Goal: Information Seeking & Learning: Check status

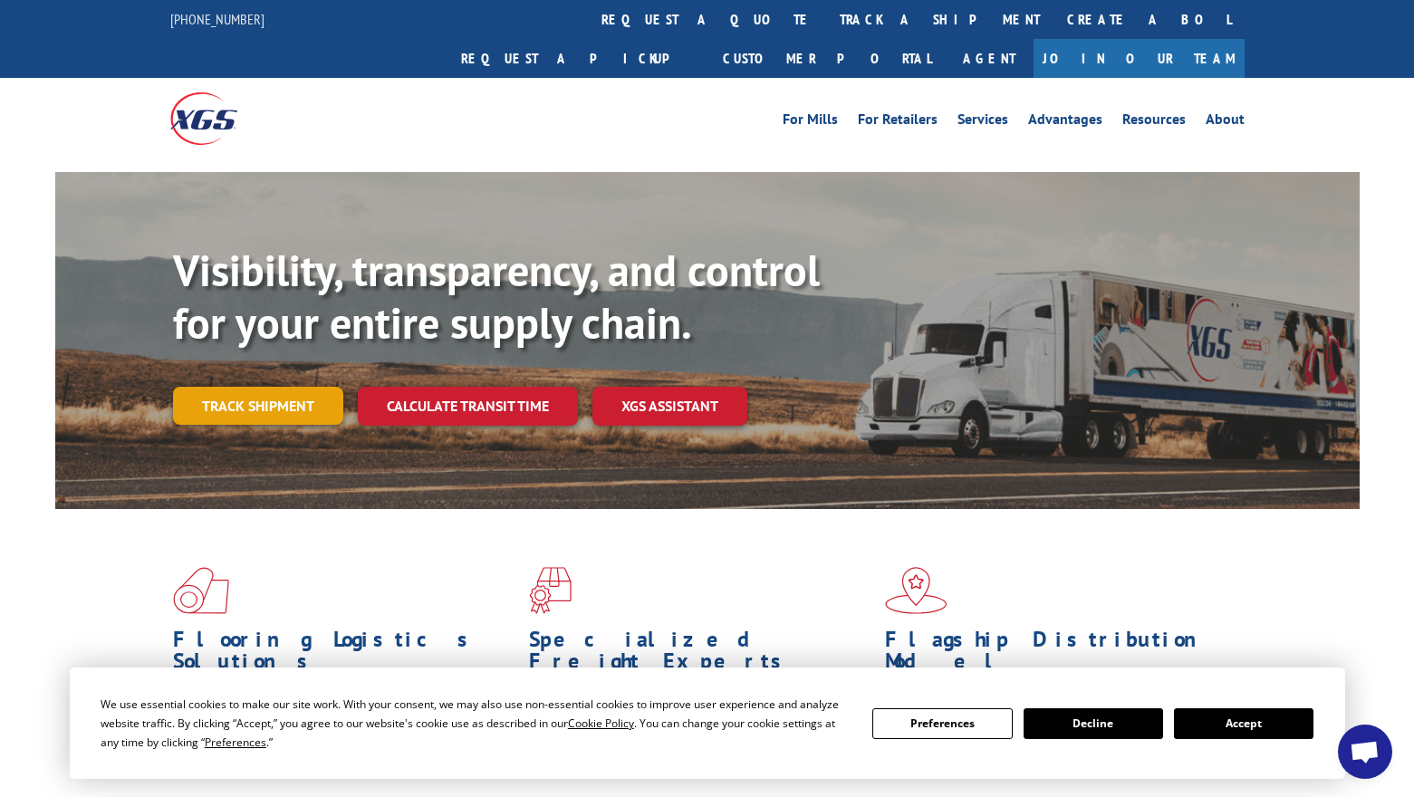
click at [286, 387] on link "Track shipment" at bounding box center [258, 406] width 170 height 38
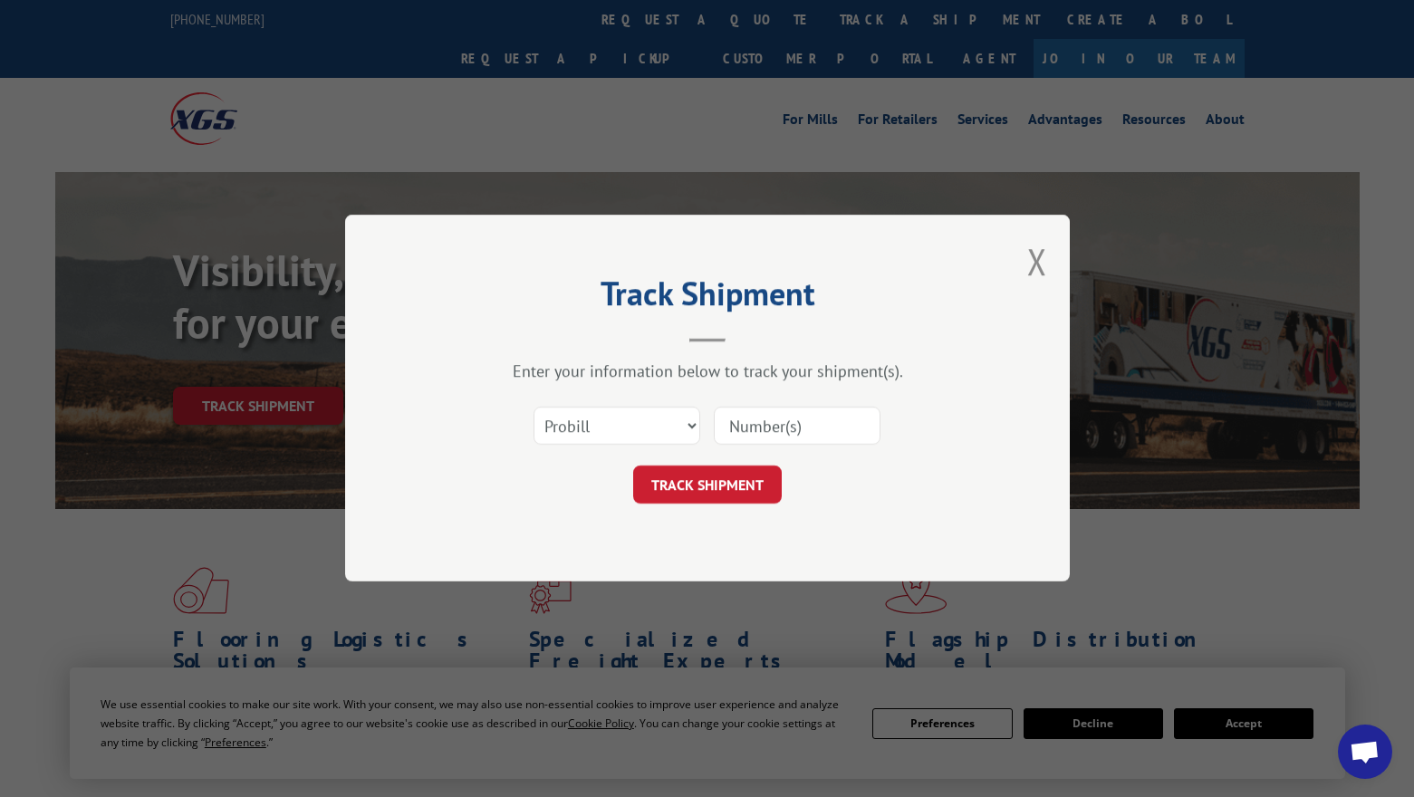
click at [741, 427] on input at bounding box center [797, 427] width 167 height 38
paste input "16945393"
type input "16945393"
click at [738, 493] on button "TRACK SHIPMENT" at bounding box center [707, 485] width 149 height 38
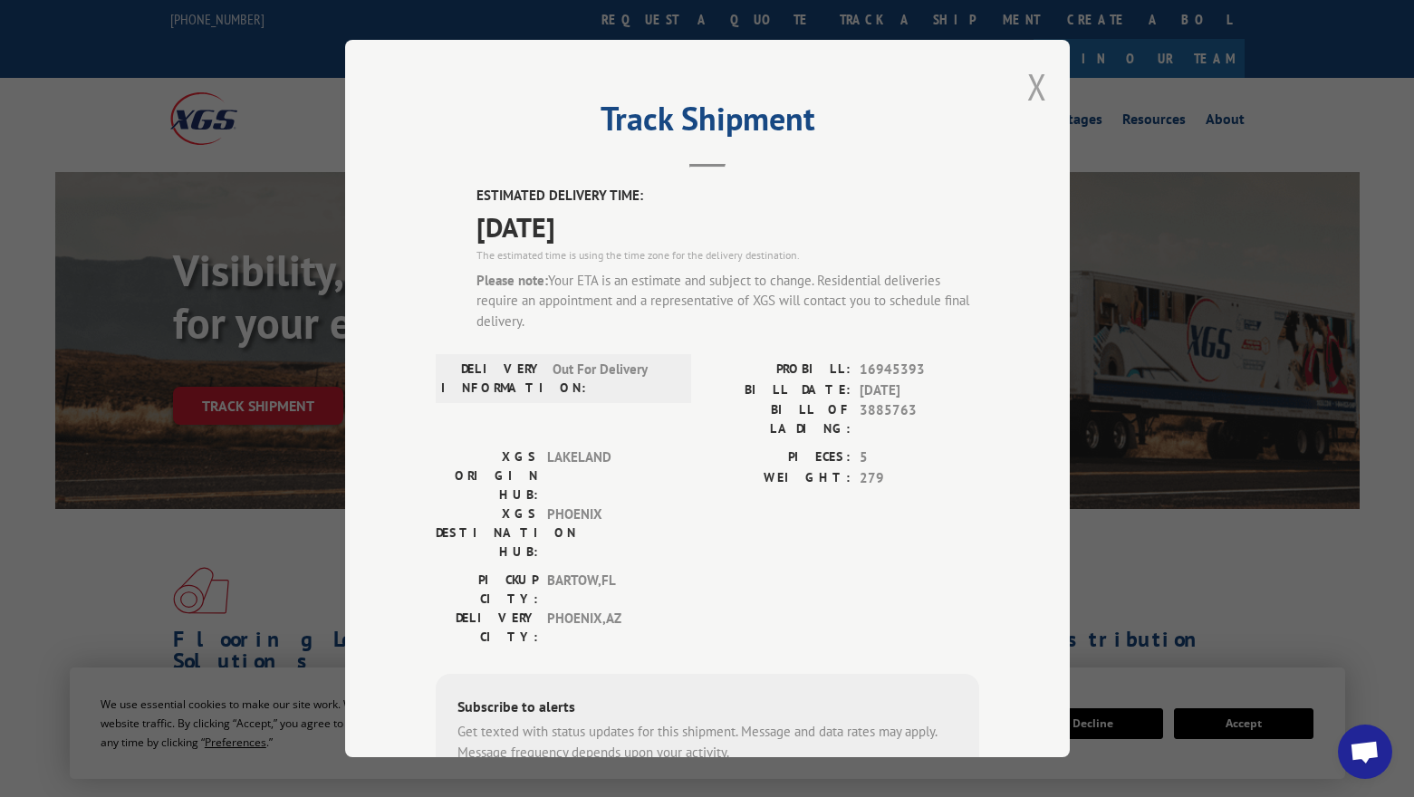
click at [1033, 86] on button "Close modal" at bounding box center [1037, 86] width 20 height 48
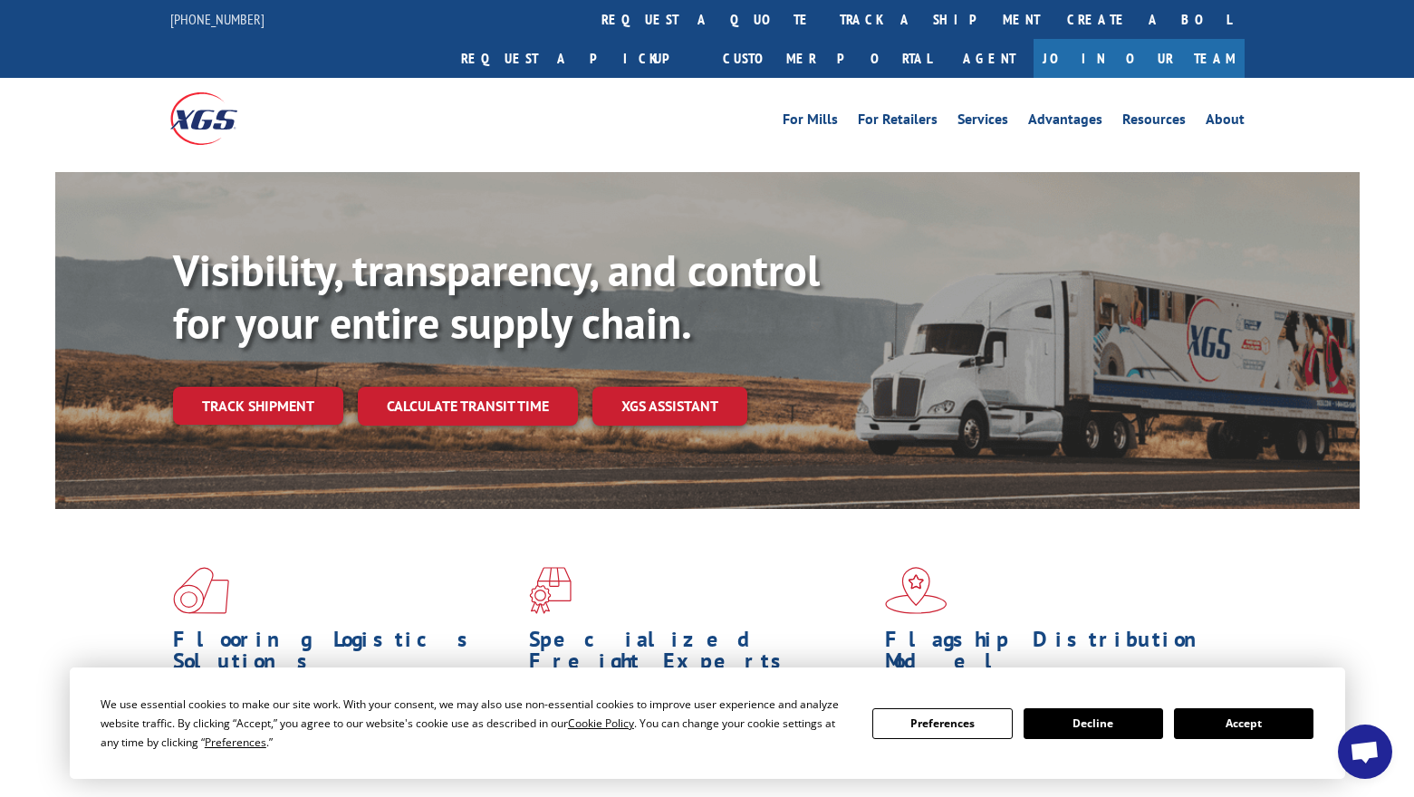
click at [1289, 729] on button "Accept" at bounding box center [1243, 723] width 139 height 31
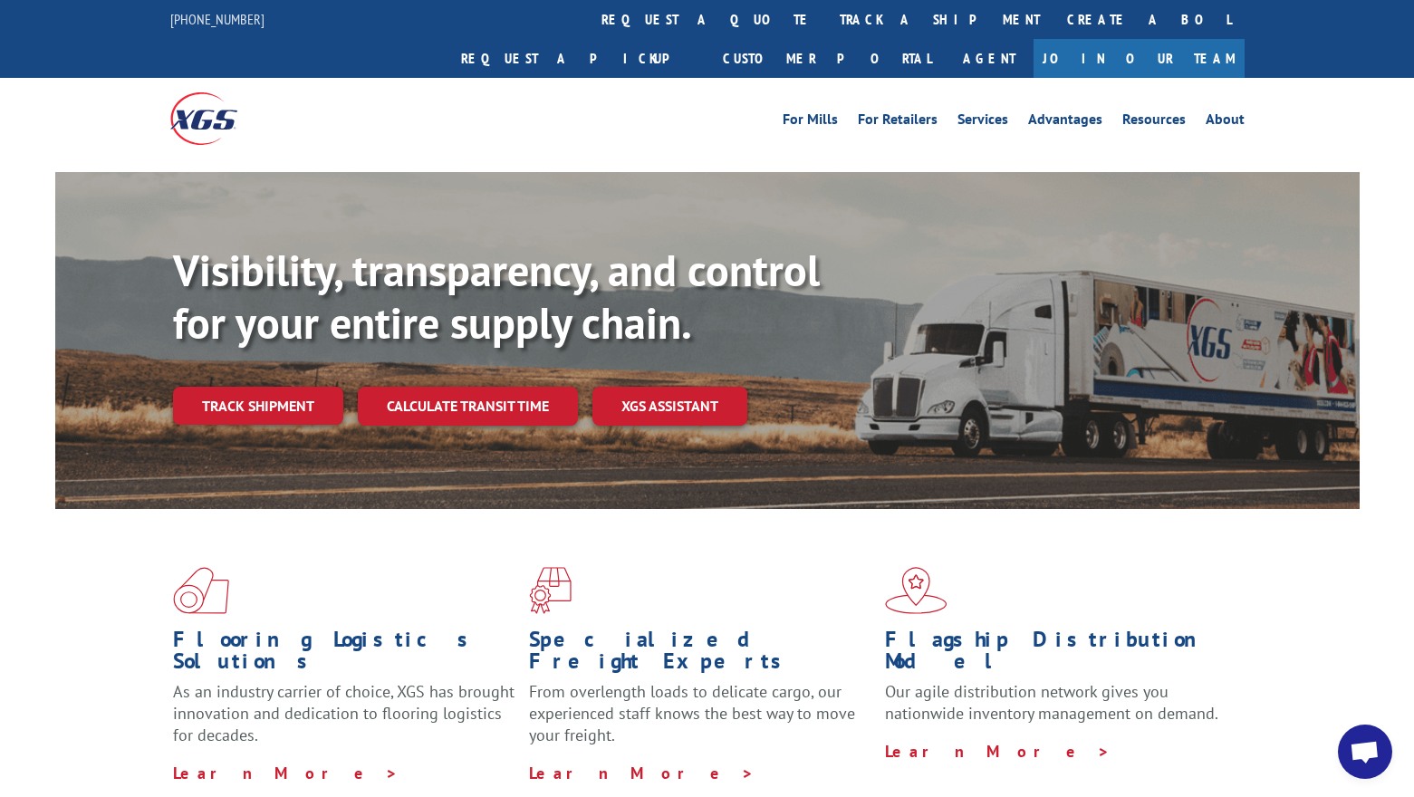
click at [245, 387] on link "Track shipment" at bounding box center [258, 406] width 170 height 38
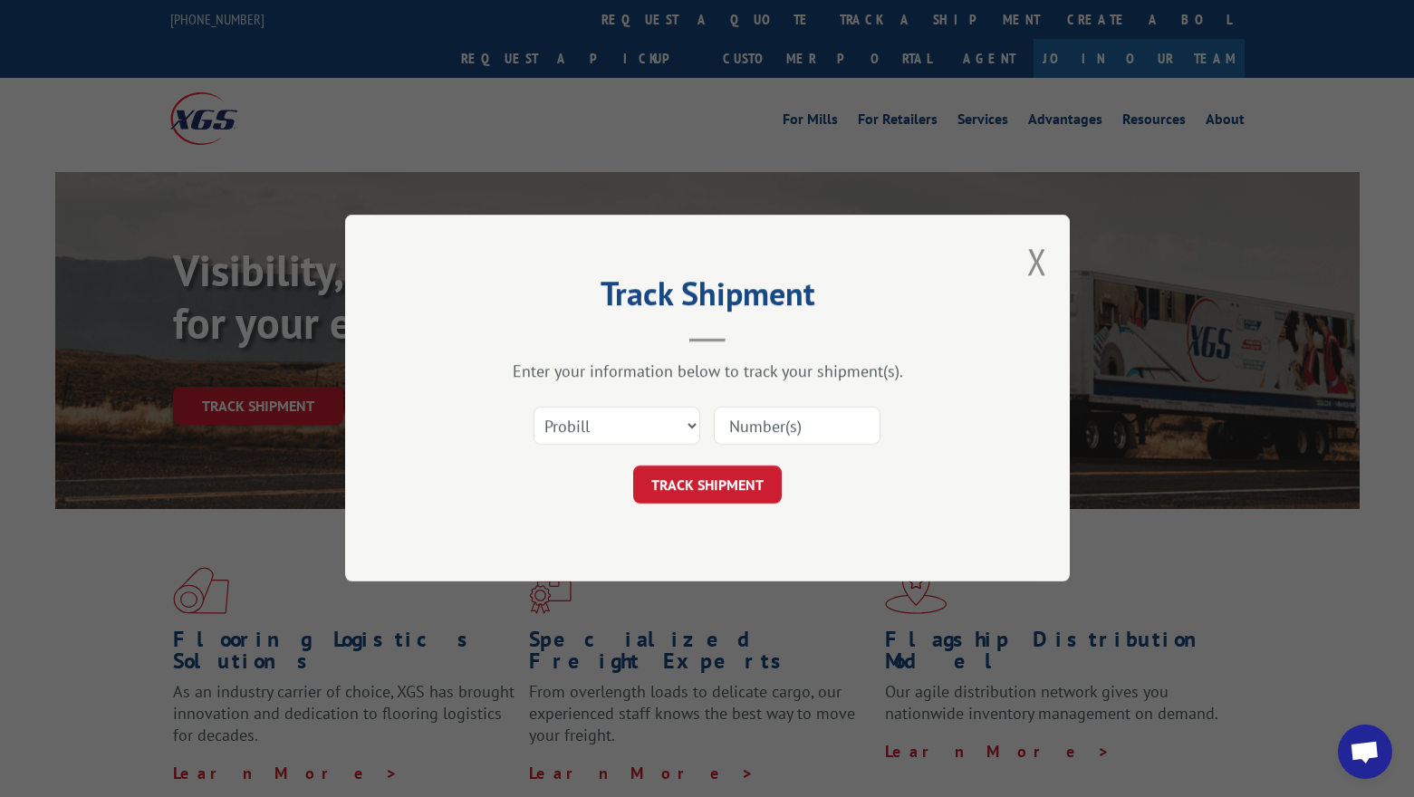
click at [785, 427] on input at bounding box center [797, 427] width 167 height 38
paste input "16945393"
type input "16945393"
click at [756, 475] on button "TRACK SHIPMENT" at bounding box center [707, 485] width 149 height 38
